Goal: Task Accomplishment & Management: Use online tool/utility

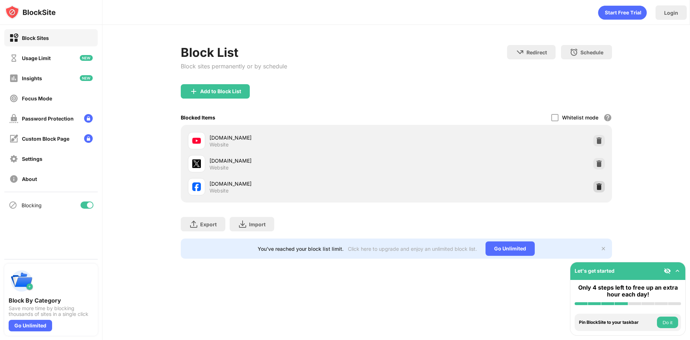
click at [599, 189] on img at bounding box center [599, 186] width 7 height 7
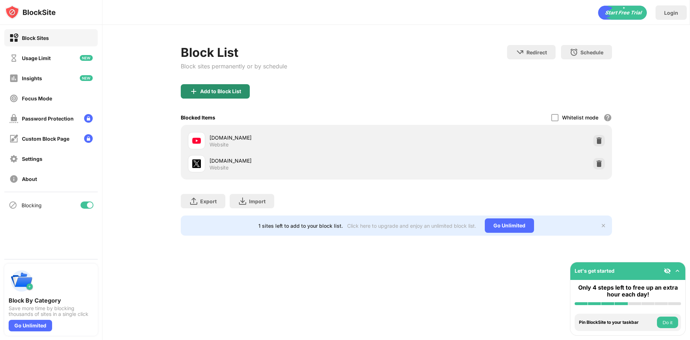
click at [232, 94] on div "Add to Block List" at bounding box center [220, 91] width 41 height 6
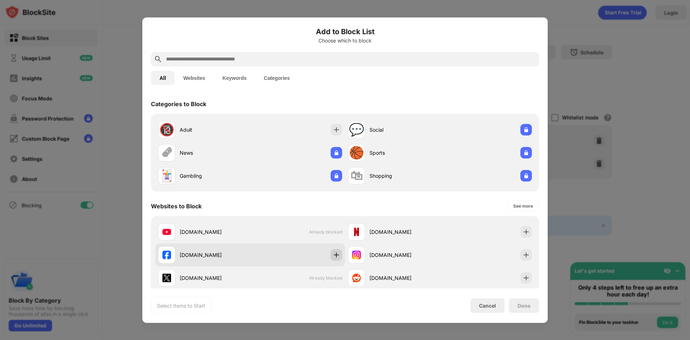
click at [331, 259] on div at bounding box center [337, 255] width 12 height 12
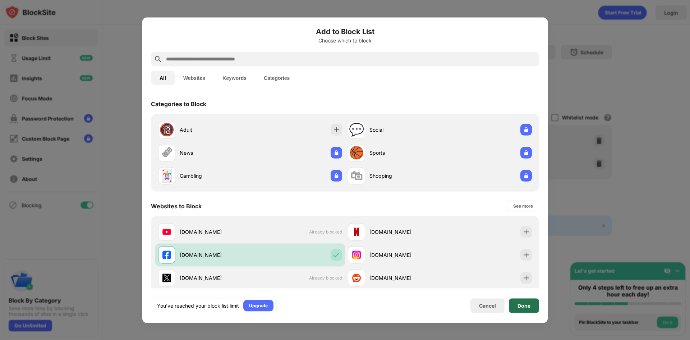
click at [521, 304] on div "Done" at bounding box center [524, 305] width 13 height 6
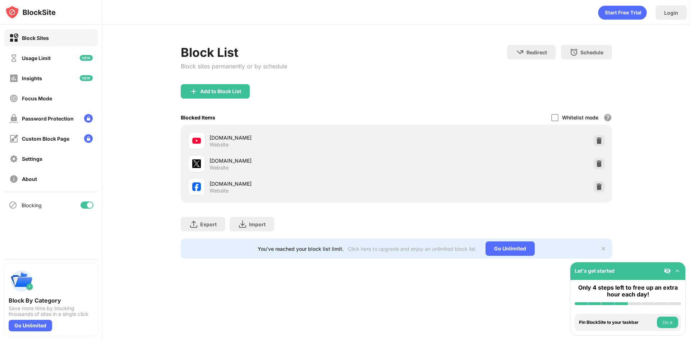
click at [595, 187] on div at bounding box center [600, 187] width 12 height 12
